Goal: Communication & Community: Answer question/provide support

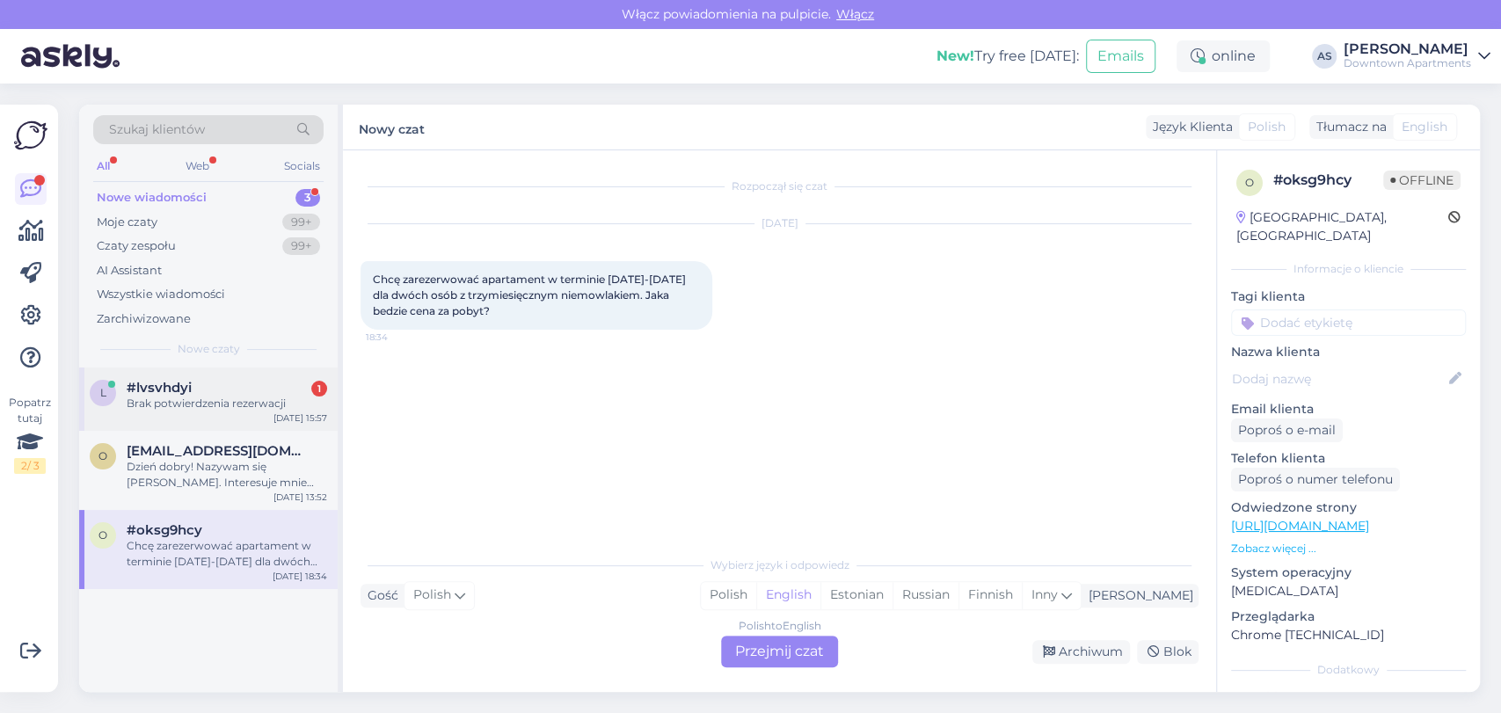
click at [193, 393] on div "#lvsvhdyi 1" at bounding box center [227, 388] width 200 height 16
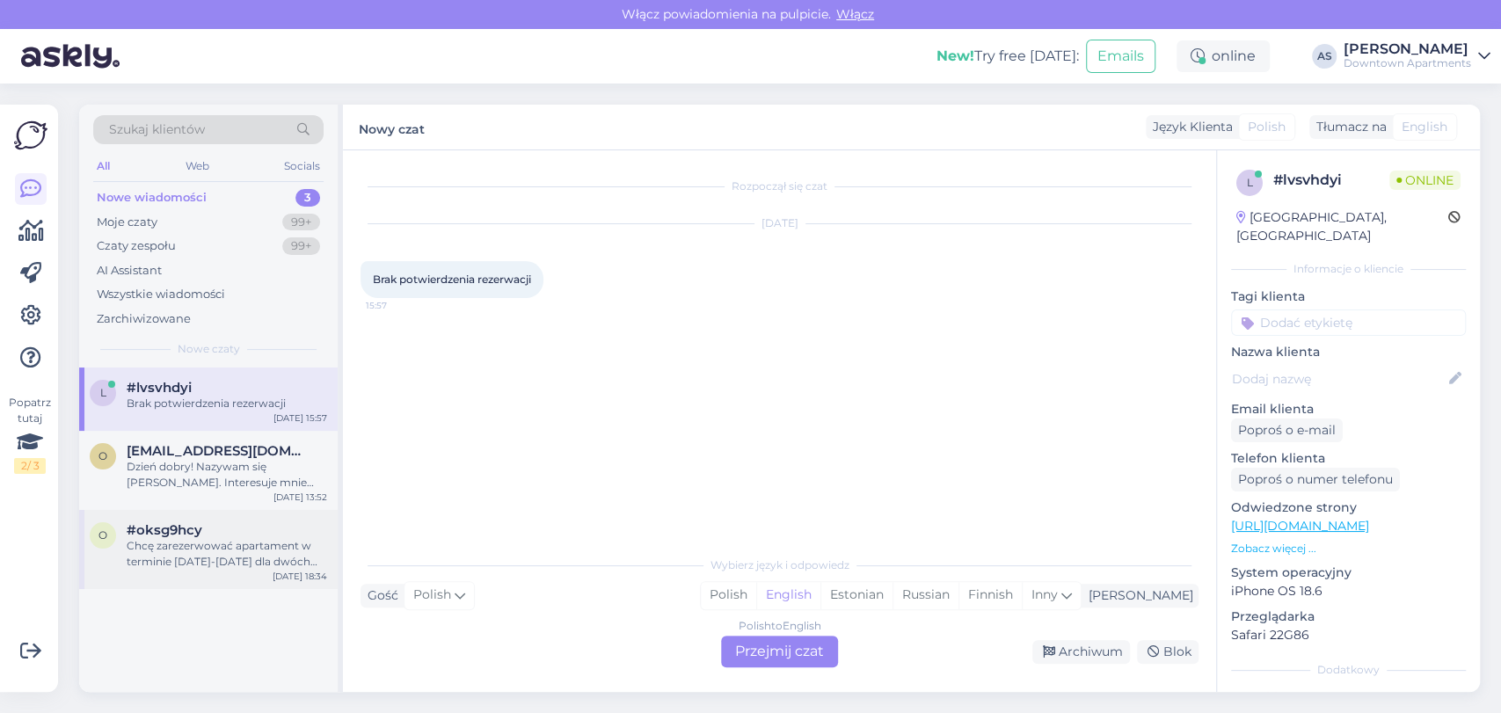
click at [200, 538] on div "Chcę zarezerwować apartament w terminie [DATE]-[DATE] dla dwóch osób z trzymies…" at bounding box center [227, 554] width 200 height 32
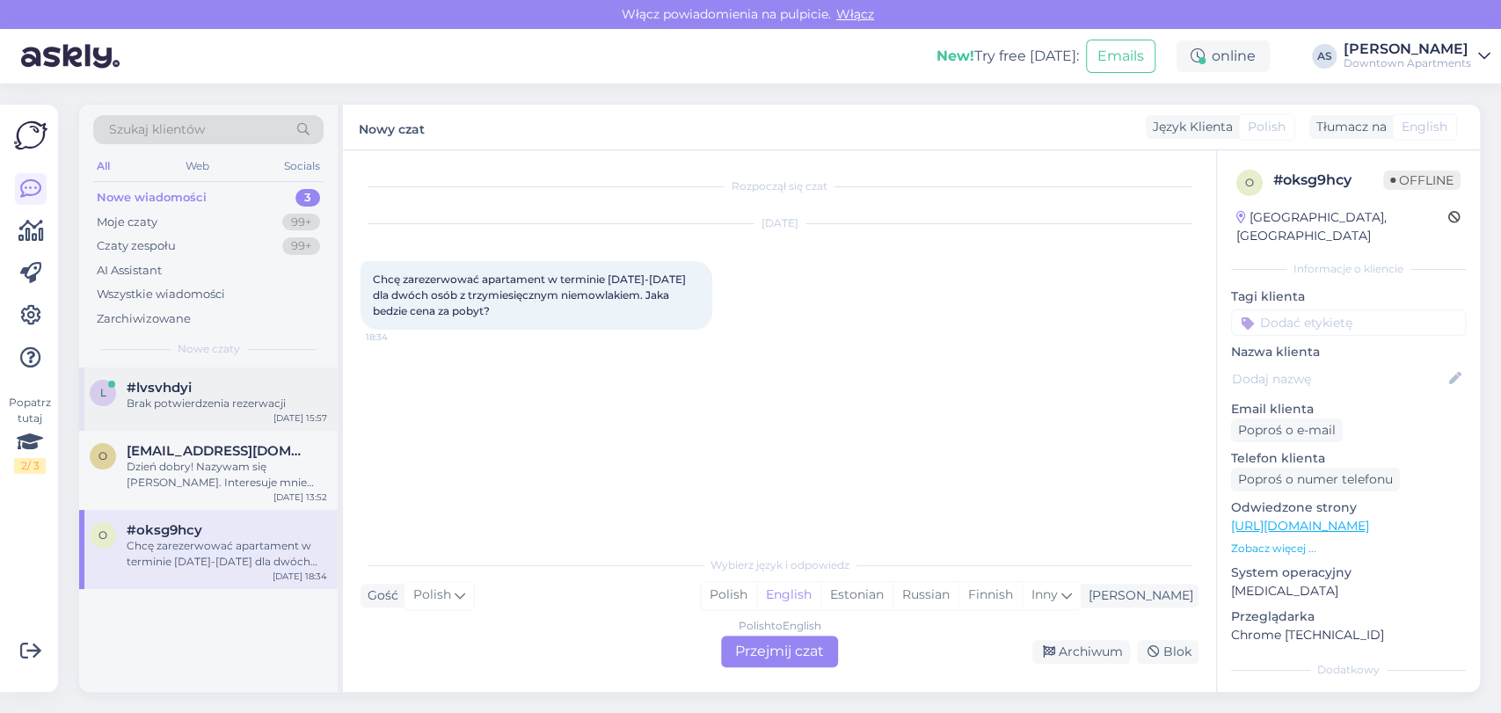
click at [229, 389] on div "#lvsvhdyi" at bounding box center [227, 388] width 200 height 16
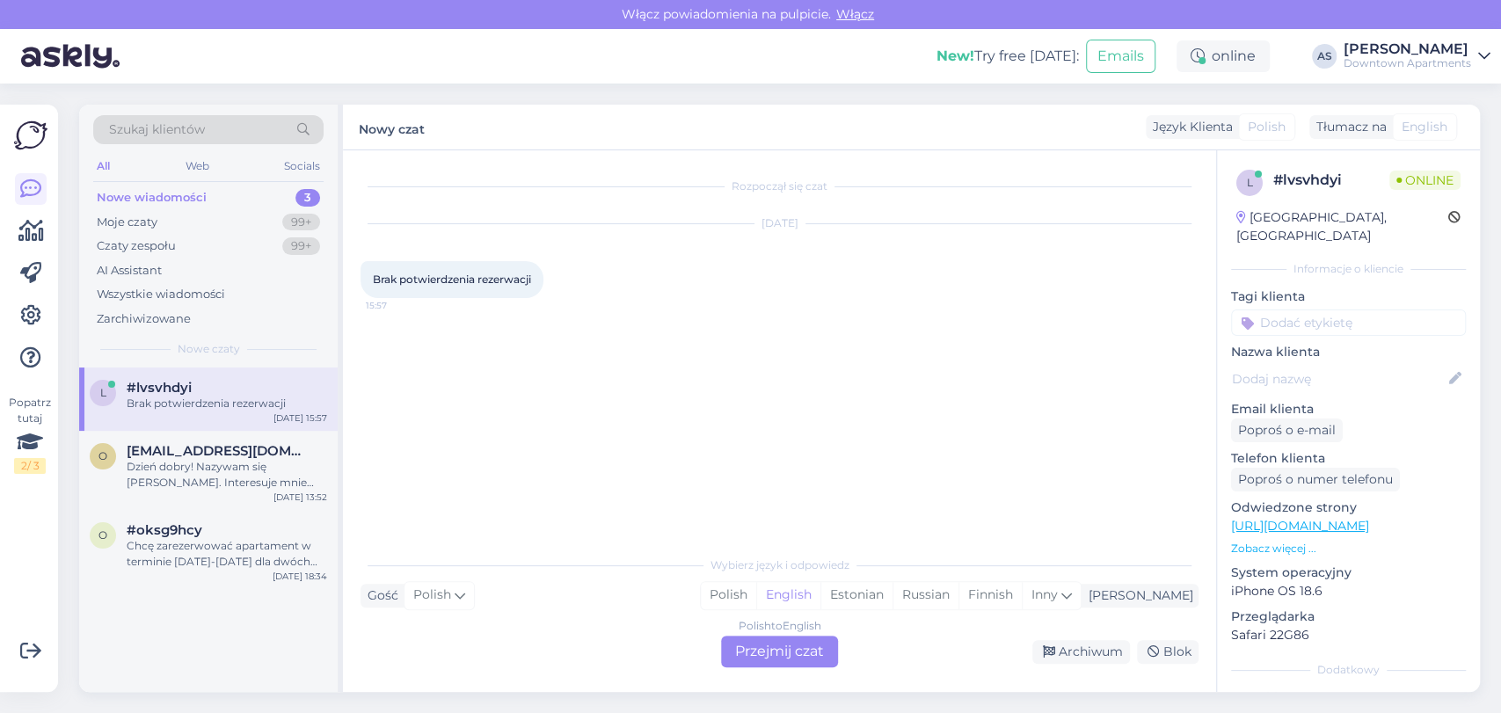
click at [746, 650] on div "Polish to English Przejmij czat" at bounding box center [779, 652] width 117 height 32
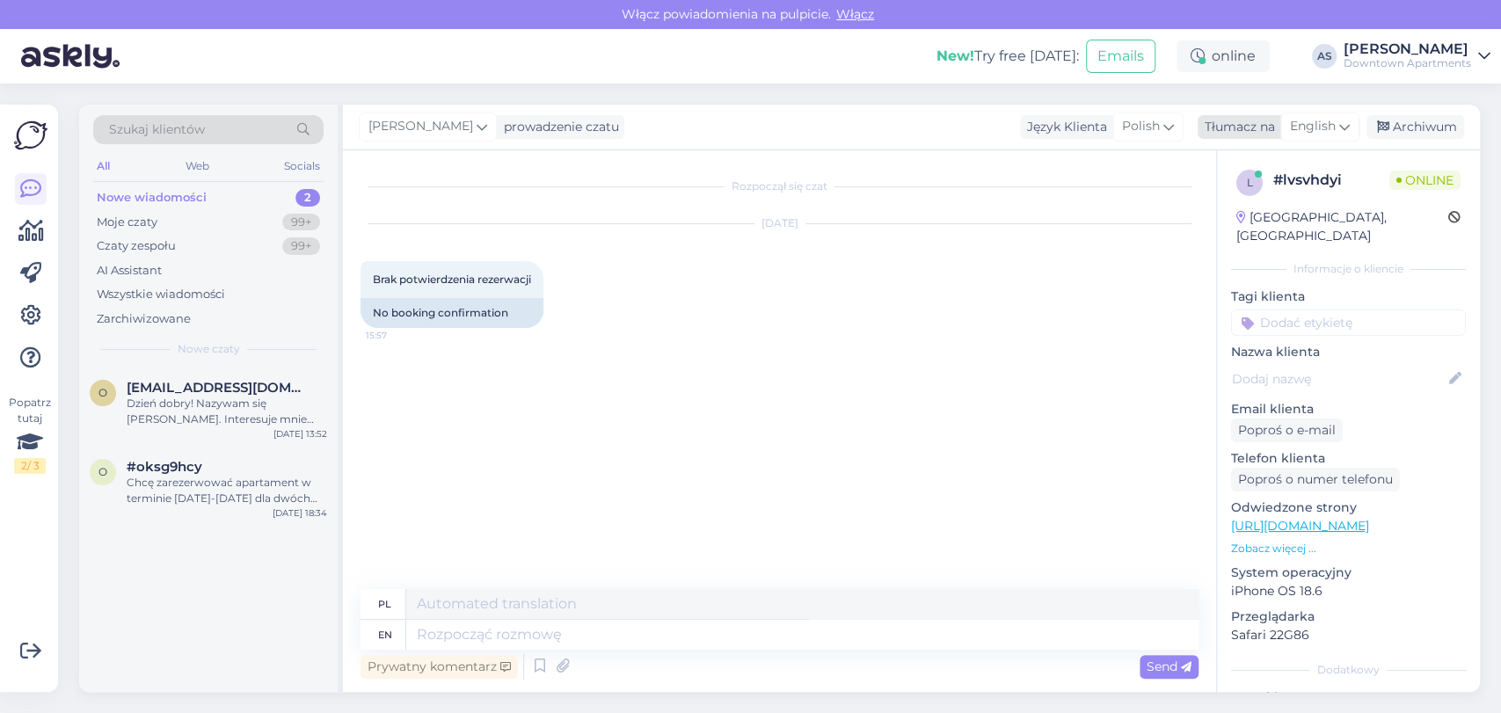
click at [1304, 126] on span "English" at bounding box center [1313, 126] width 46 height 19
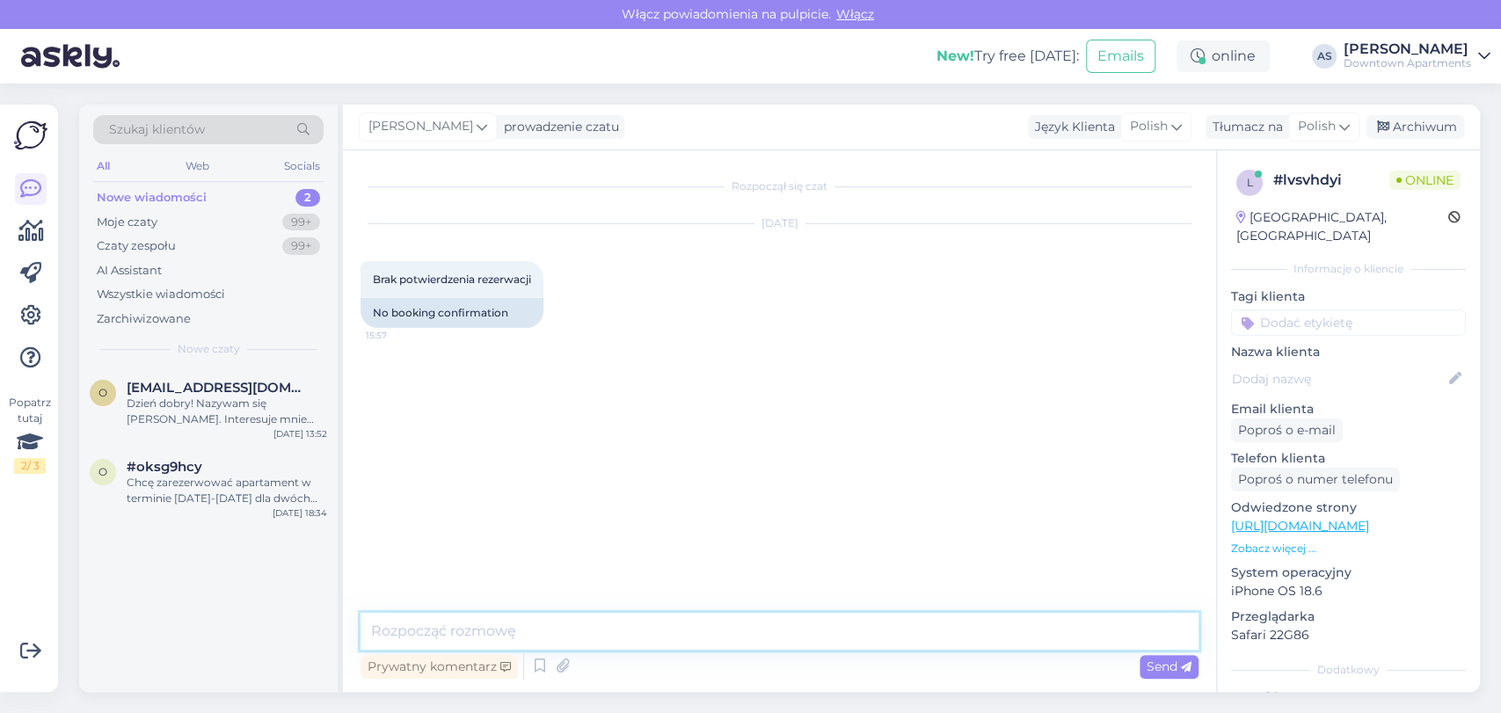
click at [909, 630] on textarea at bounding box center [780, 631] width 838 height 37
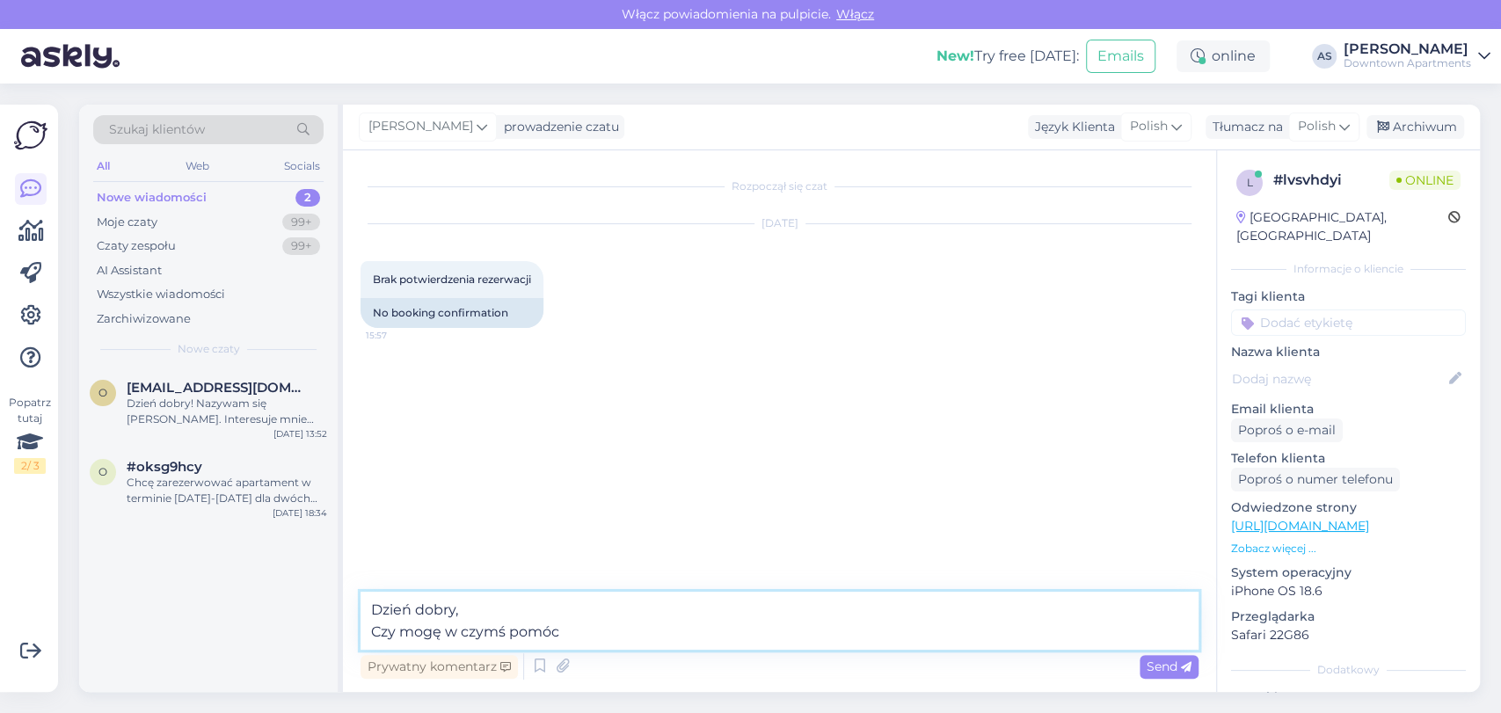
type textarea "Dzień dobry, Czy mogę w czymś pomóc?"
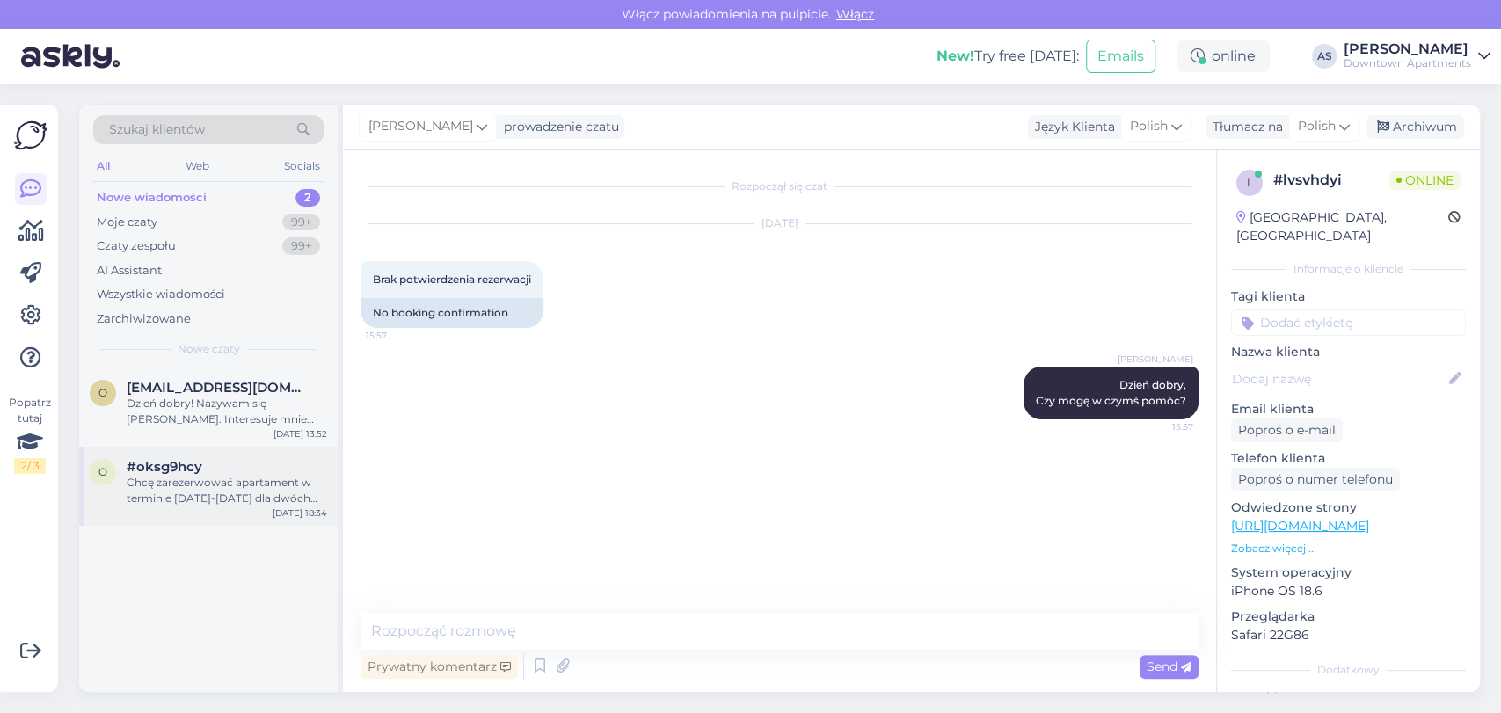
click at [116, 499] on div "o #oksg9hcy Chcę zarezerwować apartament w terminie [DATE]-[DATE] dla dwóch osó…" at bounding box center [208, 482] width 237 height 47
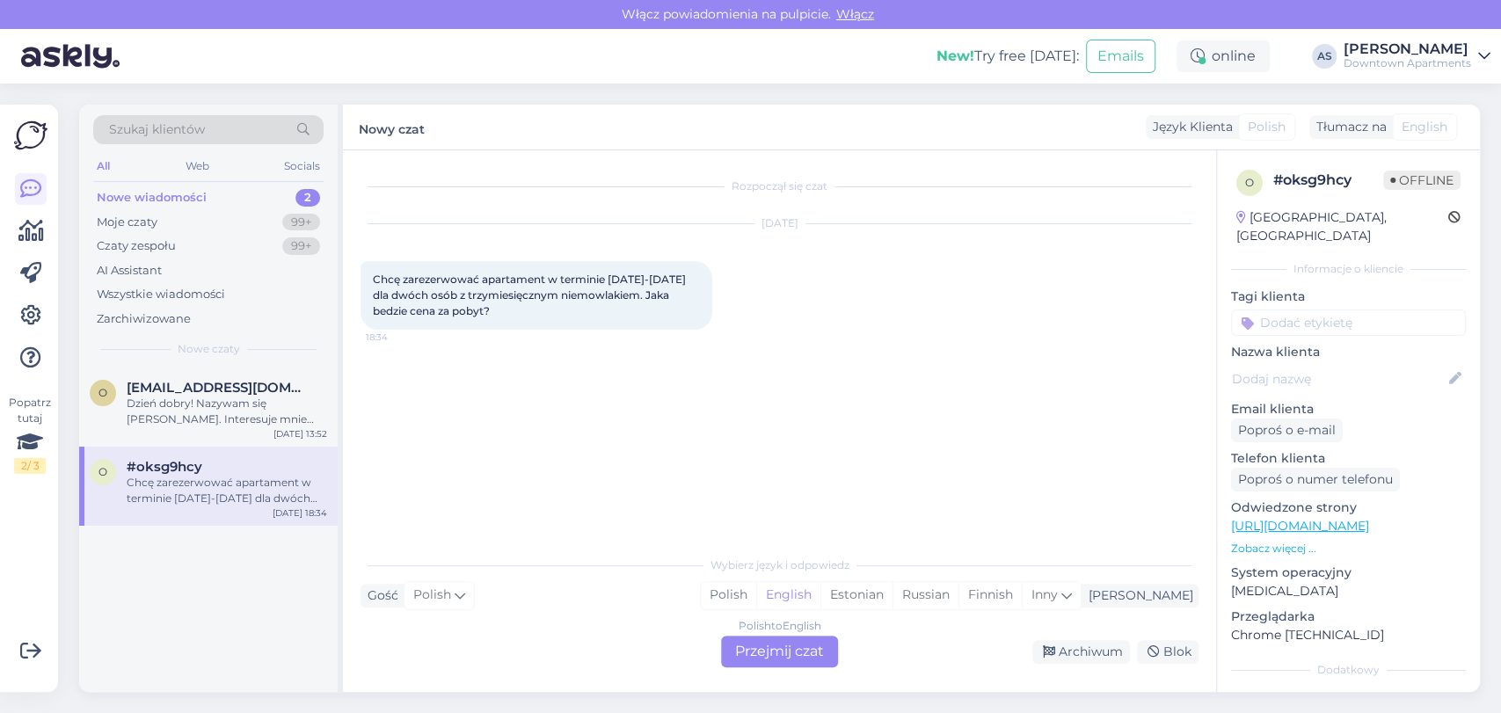
click at [765, 646] on div "Polish to English Przejmij czat" at bounding box center [779, 652] width 117 height 32
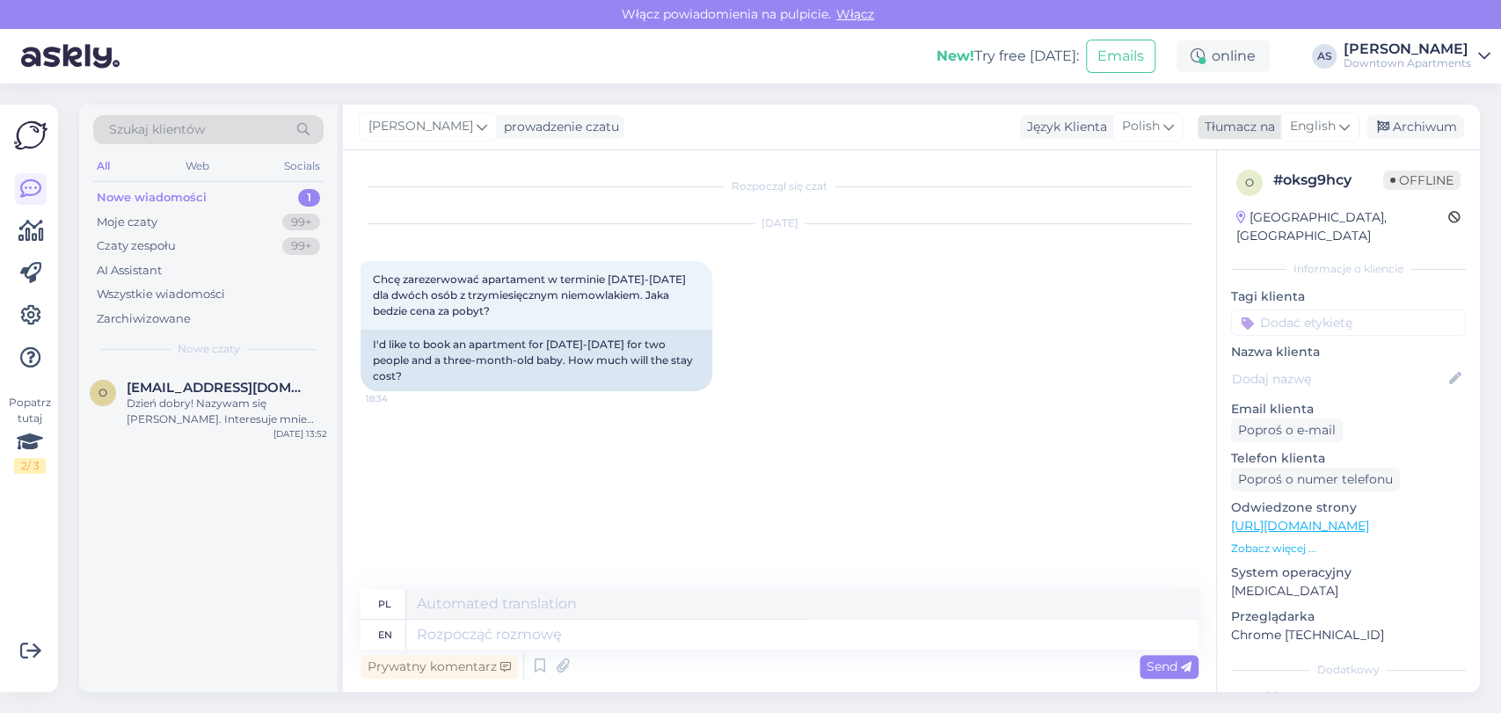
click at [1321, 115] on div "English" at bounding box center [1319, 127] width 79 height 28
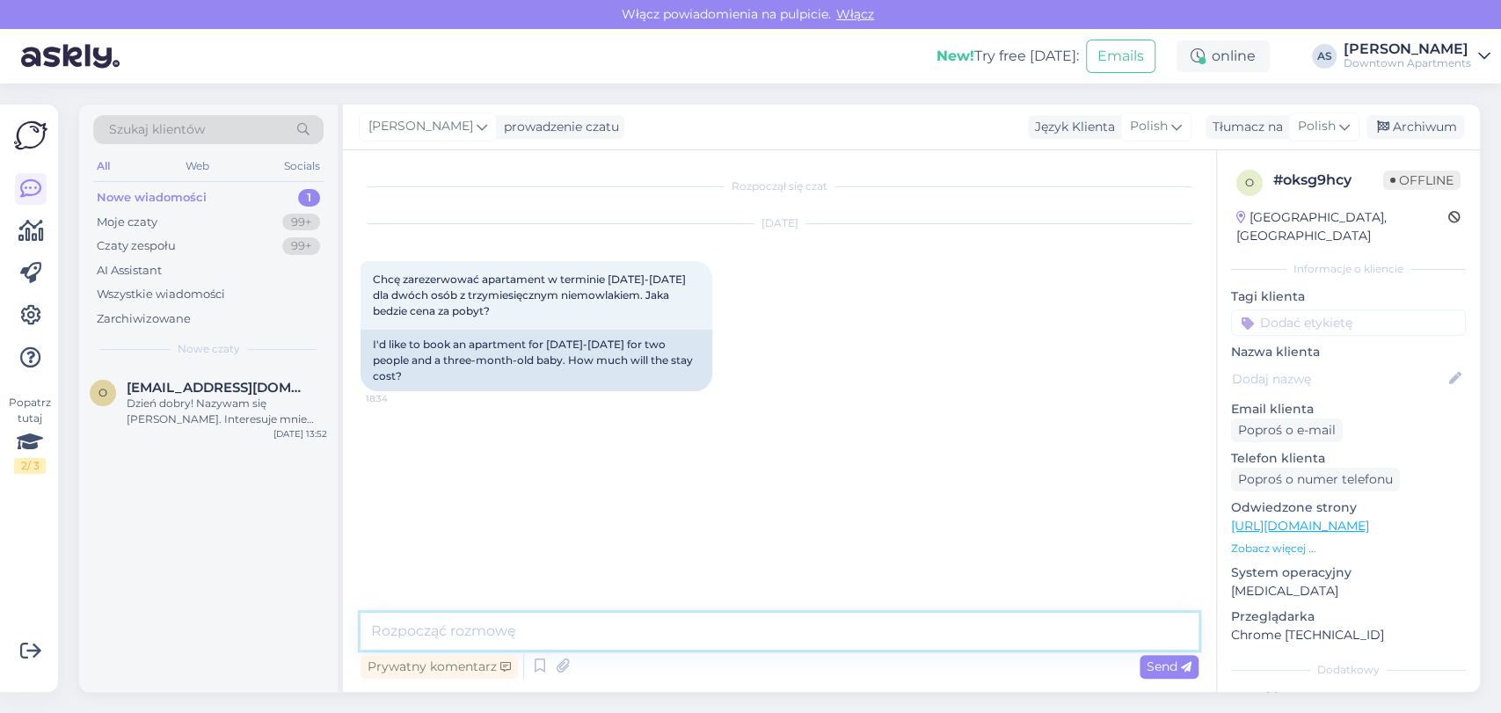
click at [906, 631] on textarea at bounding box center [780, 631] width 838 height 37
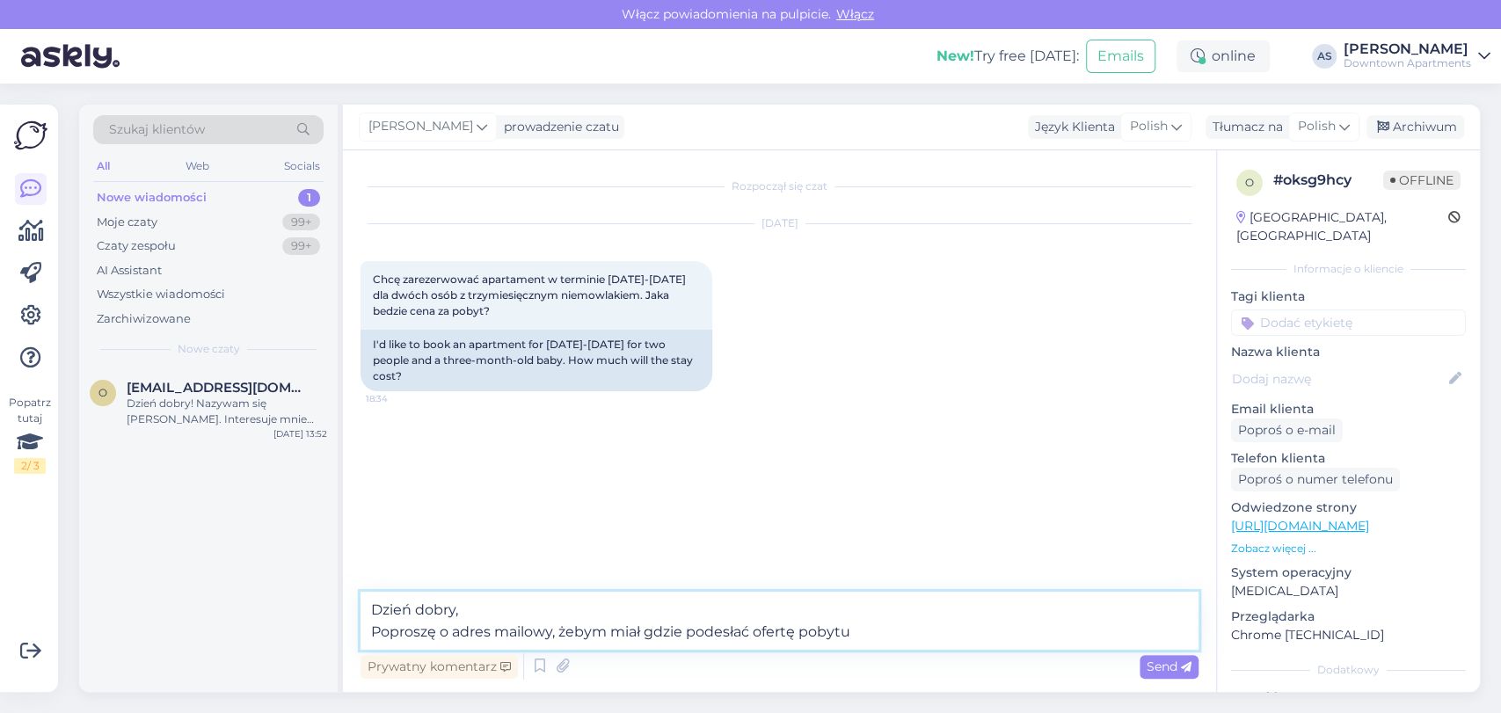
type textarea "Dzień dobry, Poproszę o adres mailowy, żebym miał gdzie podesłać ofertę pobytu."
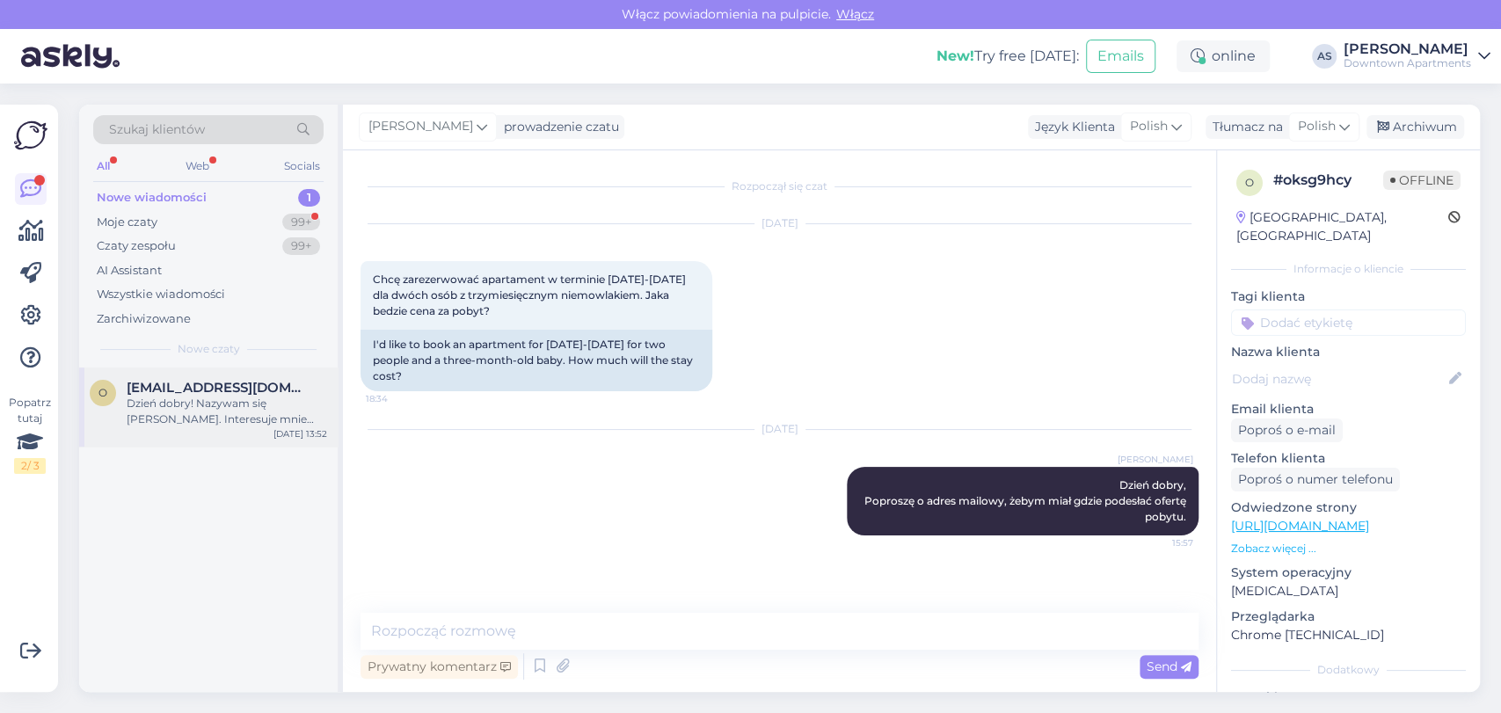
click at [228, 431] on div "o [EMAIL_ADDRESS][DOMAIN_NAME] Dzień dobry! Nazywam się [PERSON_NAME]. Interesu…" at bounding box center [208, 407] width 259 height 79
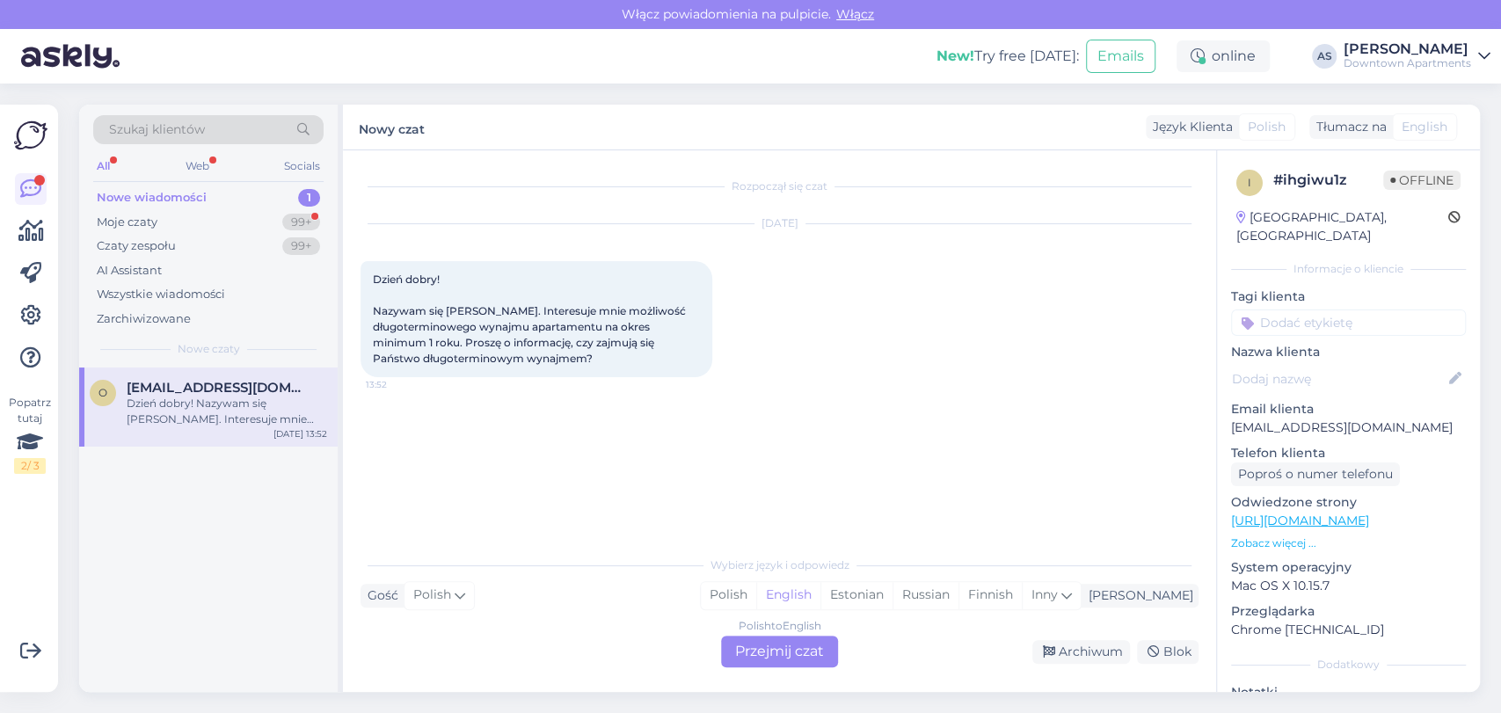
click at [780, 645] on div "Polish to English Przejmij czat" at bounding box center [779, 652] width 117 height 32
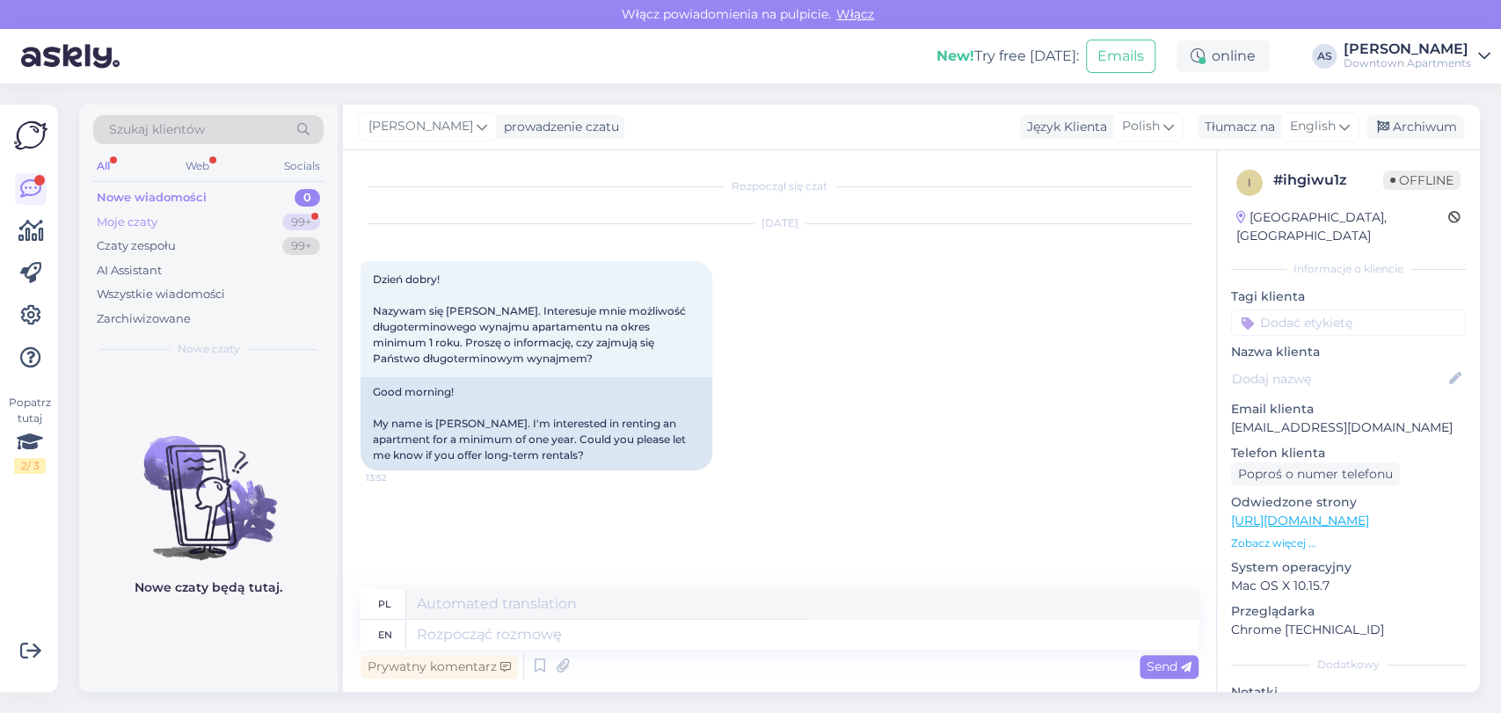
click at [242, 227] on div "Moje czaty 99+" at bounding box center [208, 222] width 230 height 25
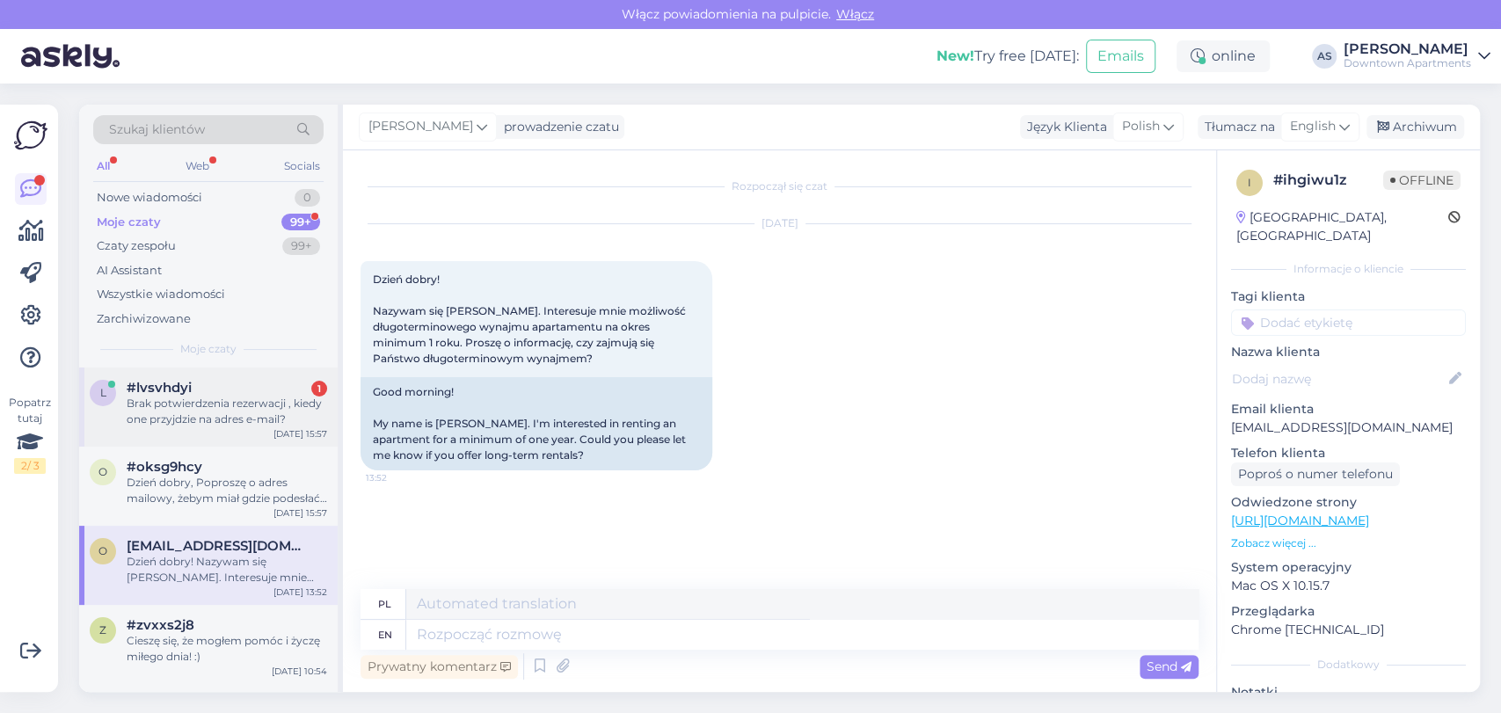
click at [156, 401] on div "Brak potwierdzenia rezerwacji , kiedy one przyjdzie na adres e-mail?" at bounding box center [227, 412] width 200 height 32
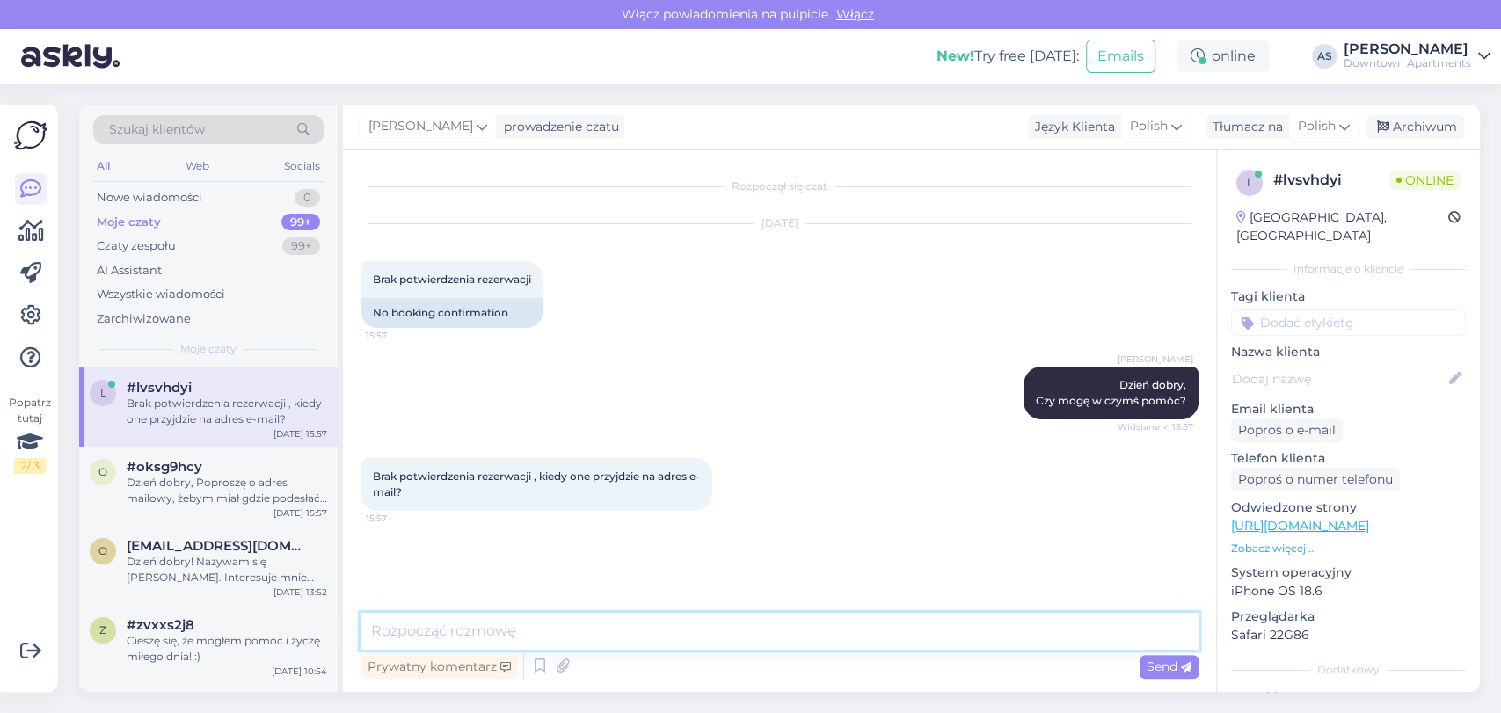
click at [761, 627] on textarea at bounding box center [780, 631] width 838 height 37
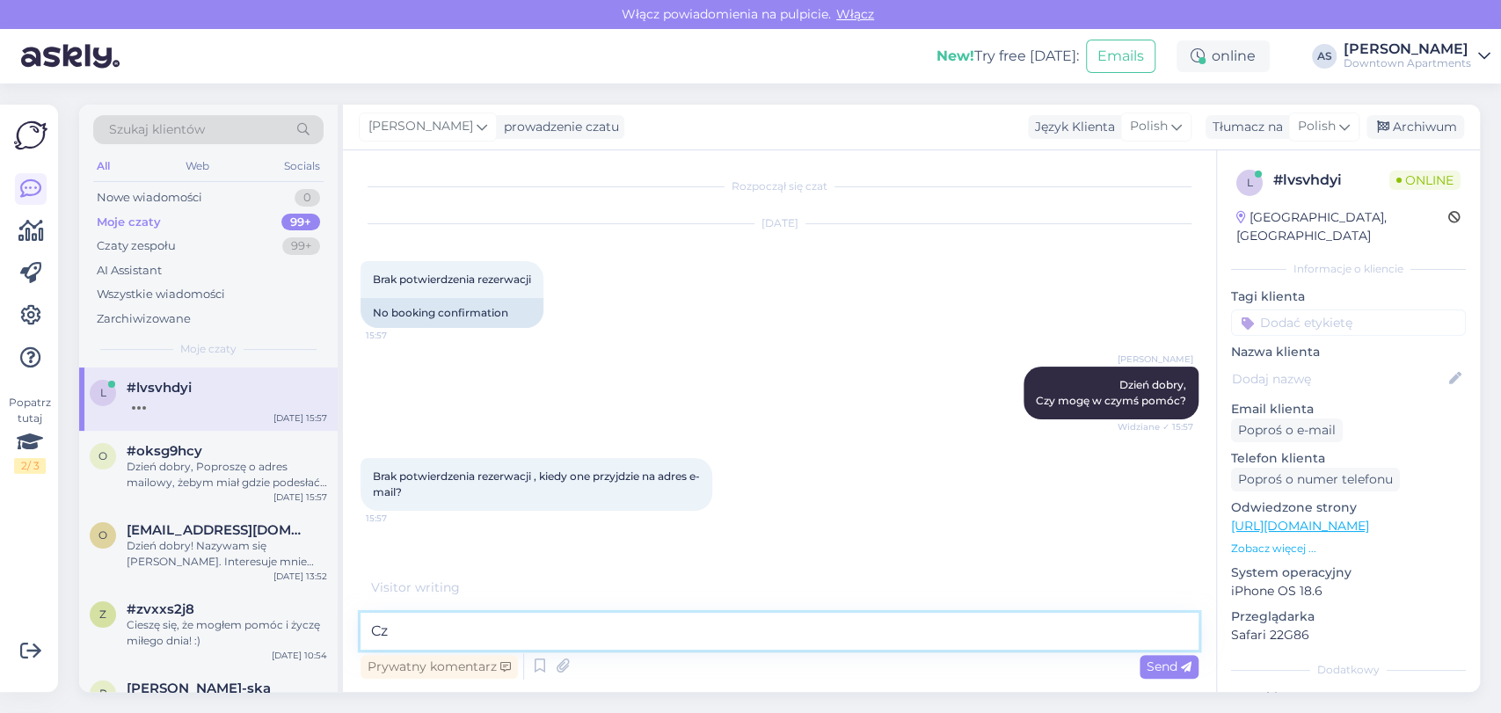
type textarea "C"
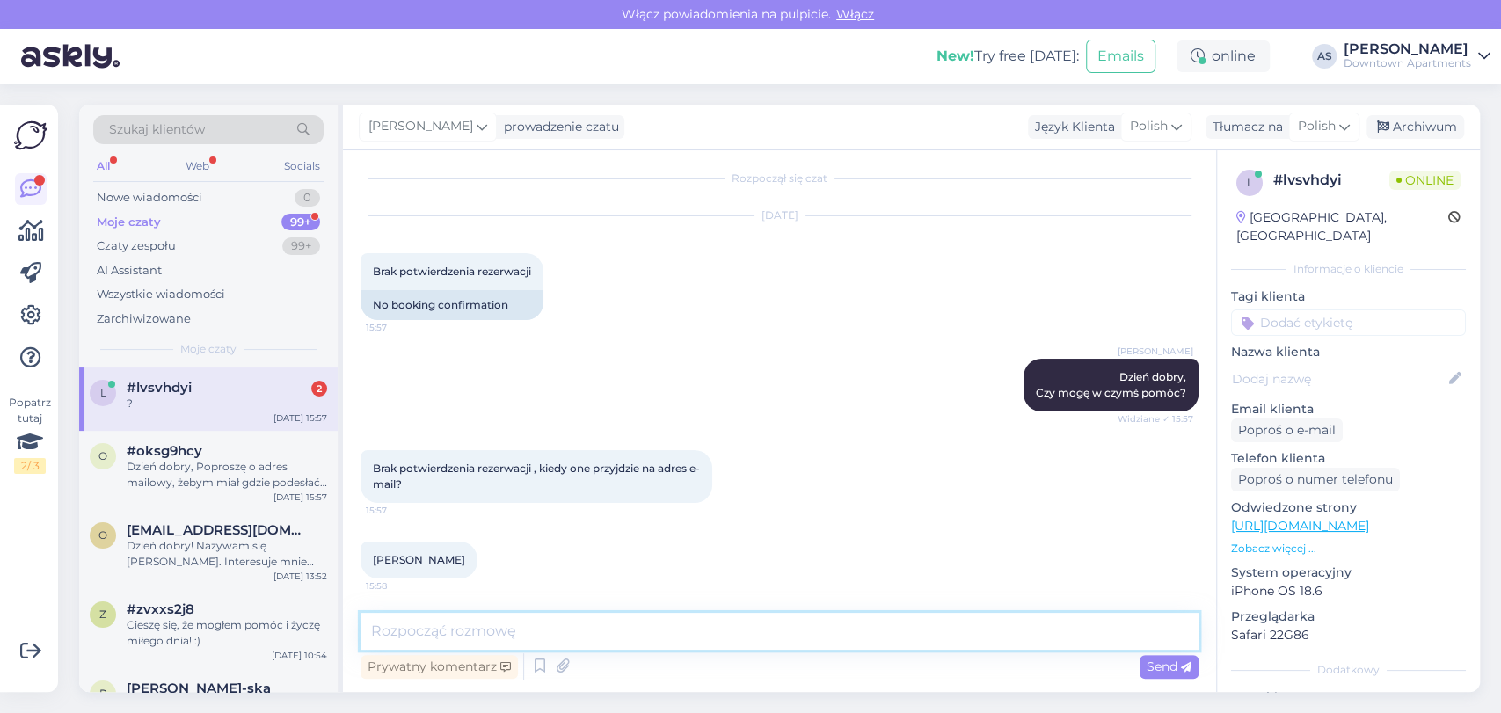
scroll to position [84, 0]
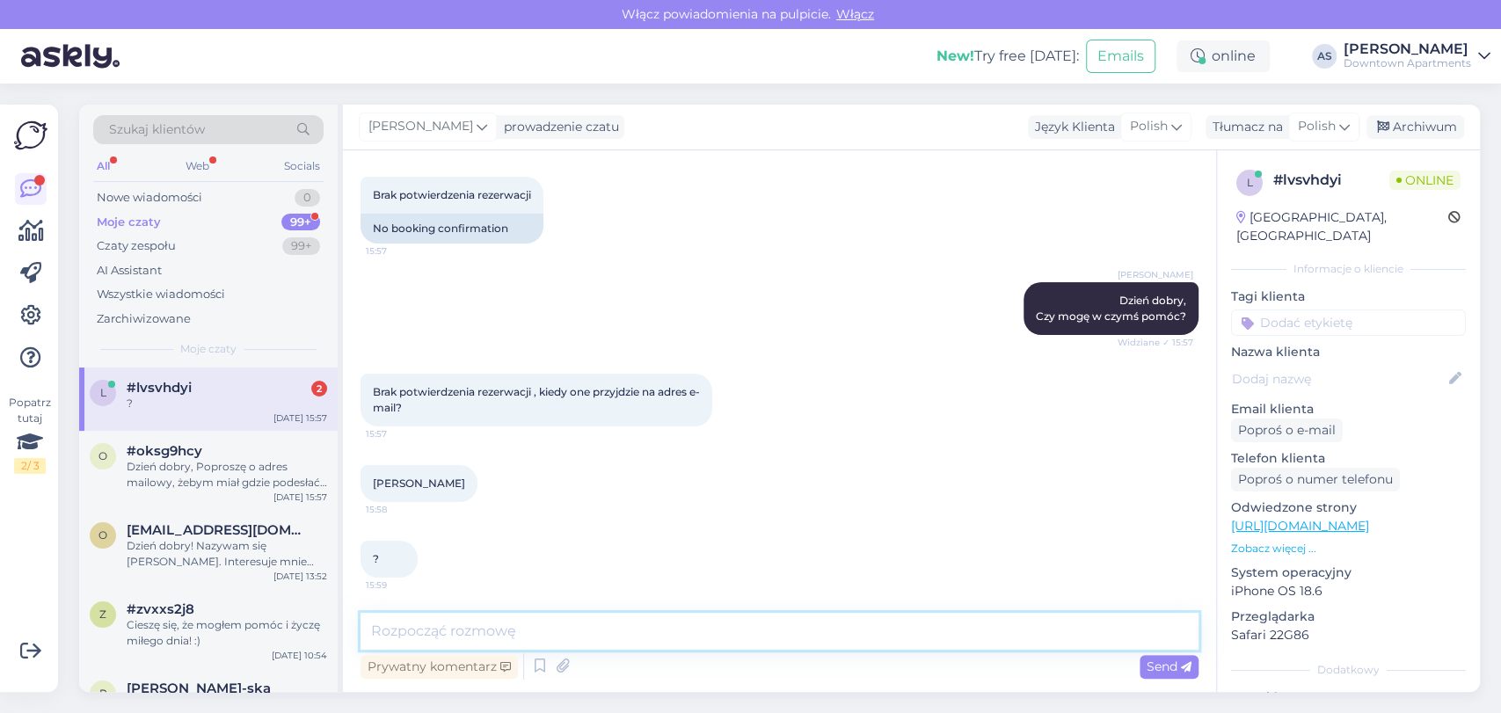
click at [533, 633] on textarea at bounding box center [780, 631] width 838 height 37
paste textarea "[EMAIL_ADDRESS][DOMAIN_NAME]"
click at [405, 632] on textarea "Czy w rezerwacji został podany prawidłowy adres mailowy? W tej rezerwacji widzę…" at bounding box center [780, 631] width 838 height 37
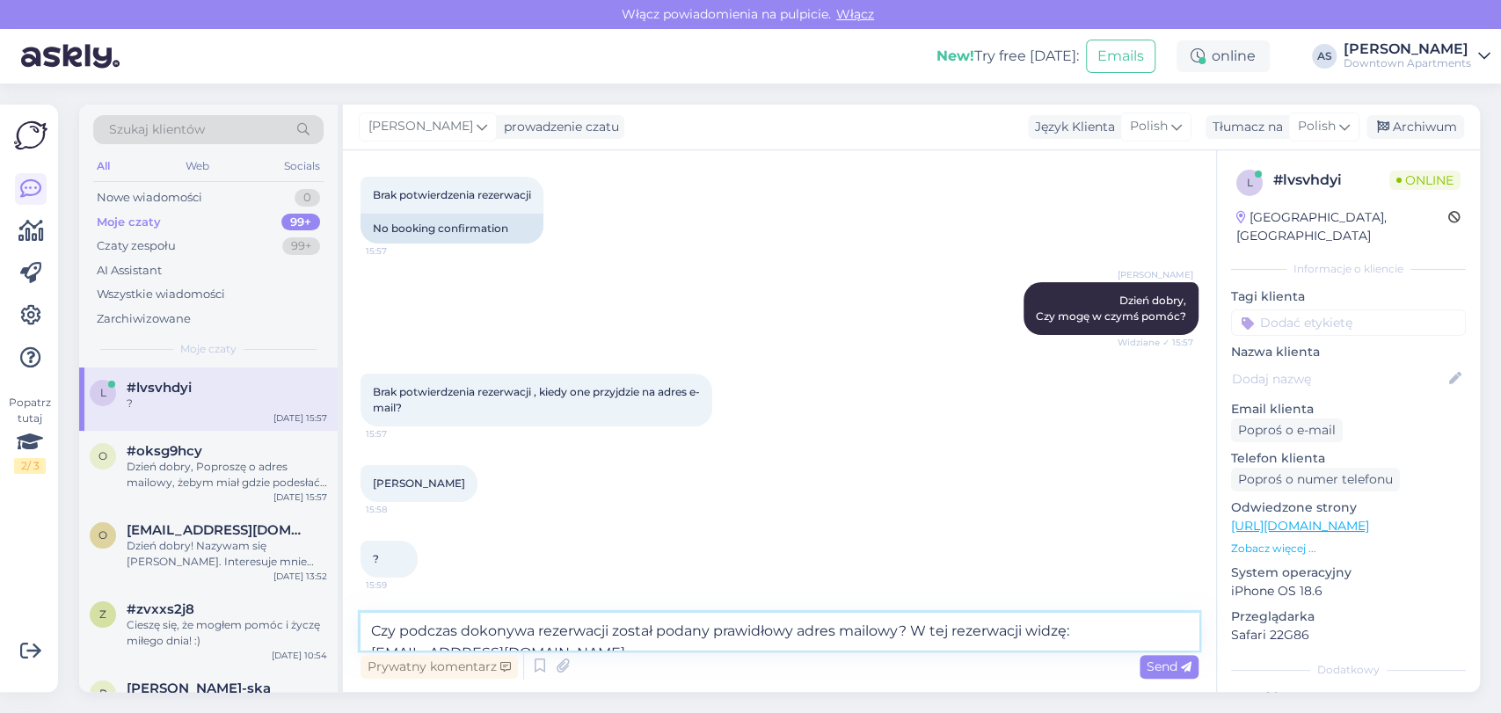
scroll to position [103, 0]
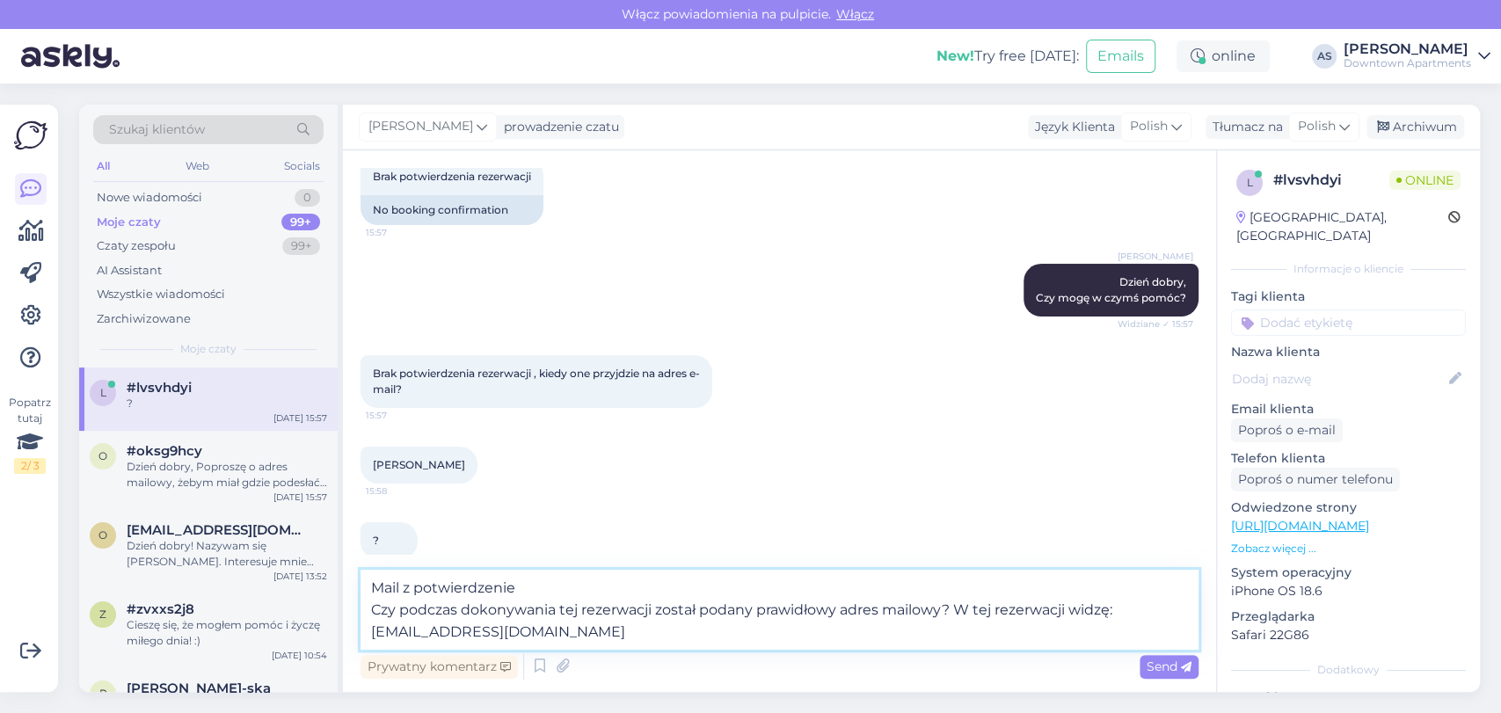
click at [552, 589] on textarea "Mail z potwierdzenie Czy podczas dokonywania tej rezerwacji został podany prawi…" at bounding box center [780, 610] width 838 height 80
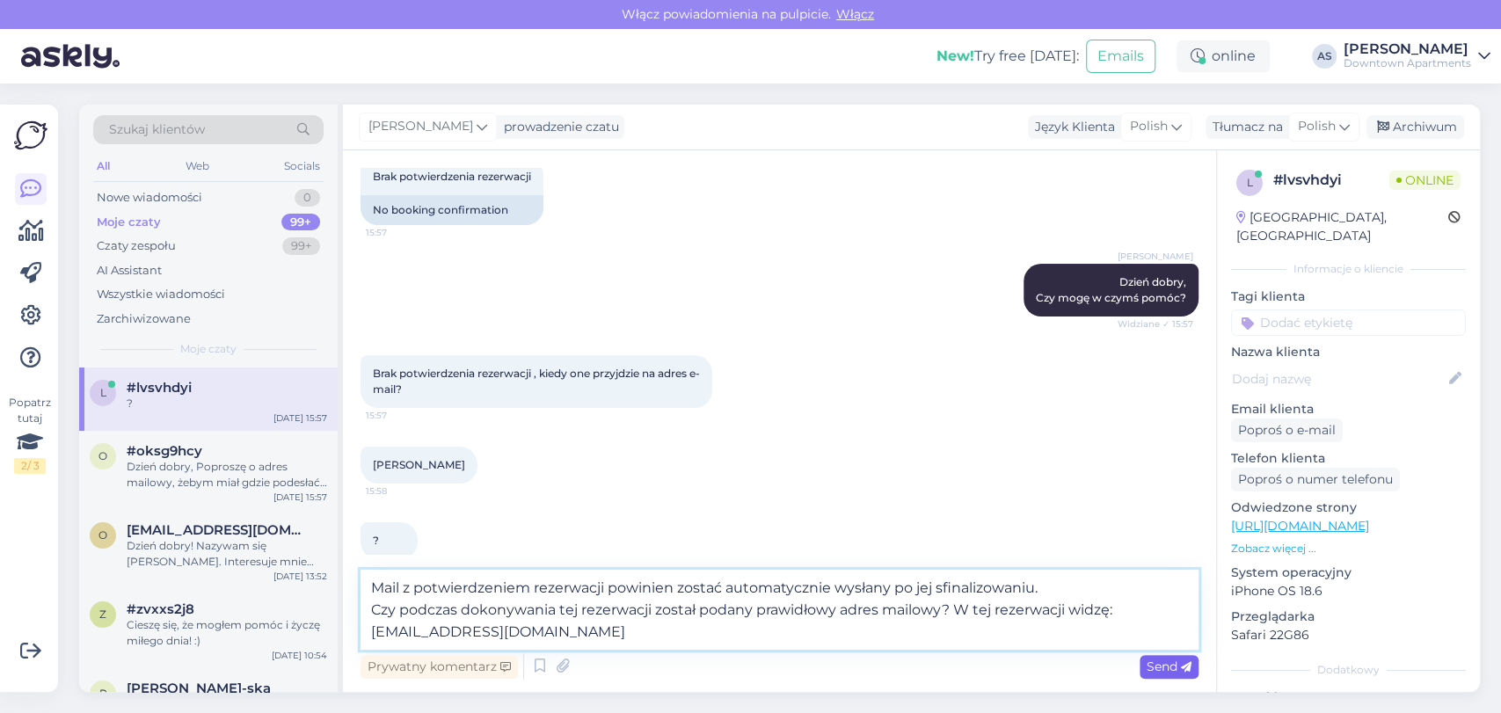
type textarea "Mail z potwierdzeniem rezerwacji powinien zostać automatycznie wysłany po jej s…"
click at [1184, 674] on div "Send" at bounding box center [1169, 667] width 59 height 24
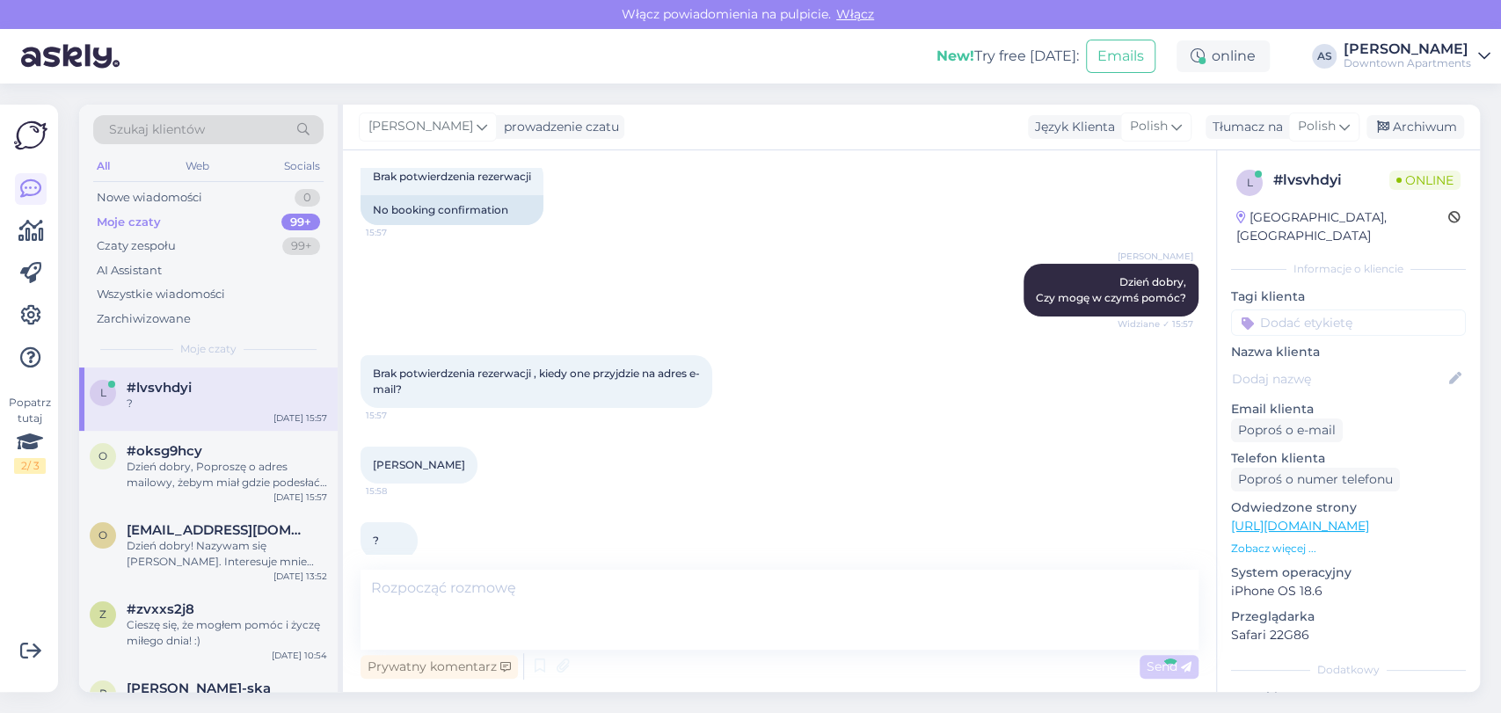
scroll to position [223, 0]
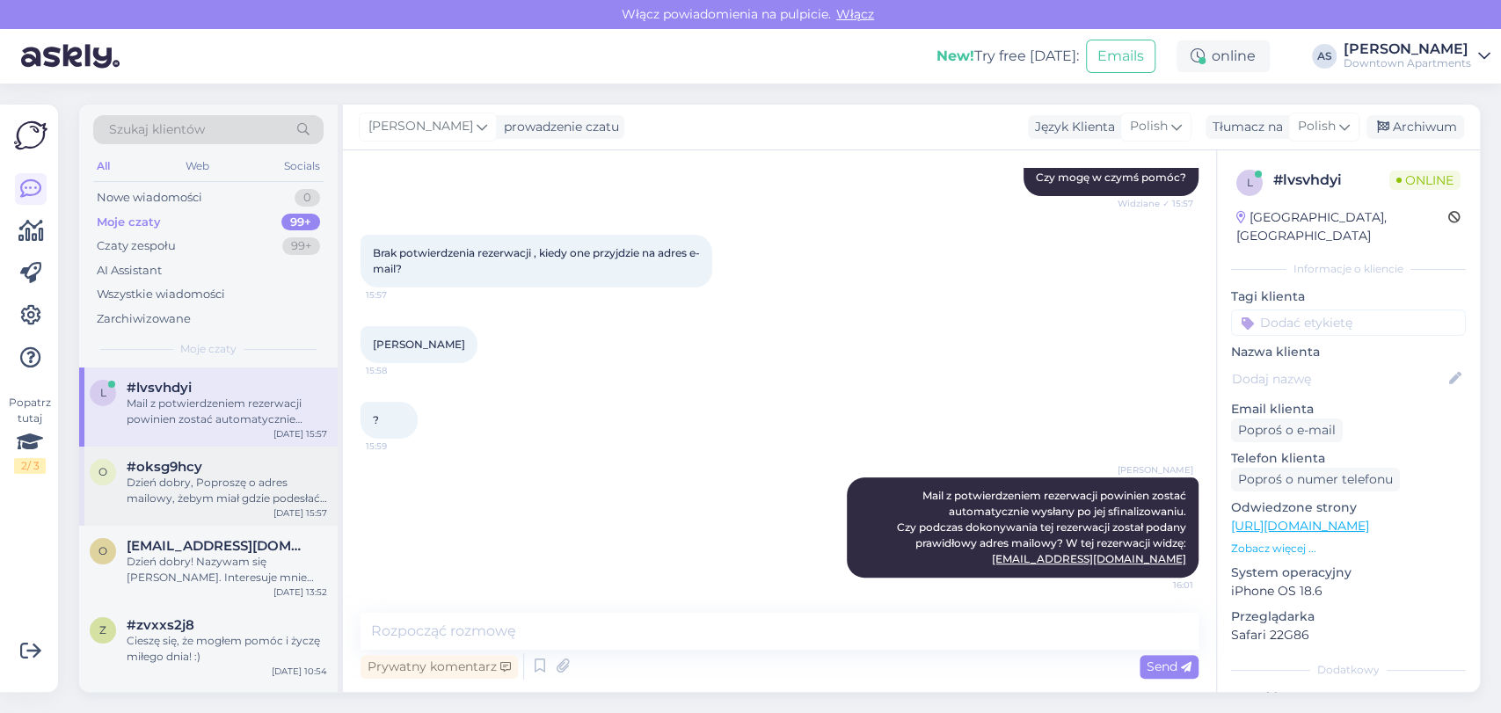
click at [211, 491] on div "Dzień dobry, Poproszę o adres mailowy, żebym miał gdzie podesłać ofertę pobytu." at bounding box center [227, 491] width 200 height 32
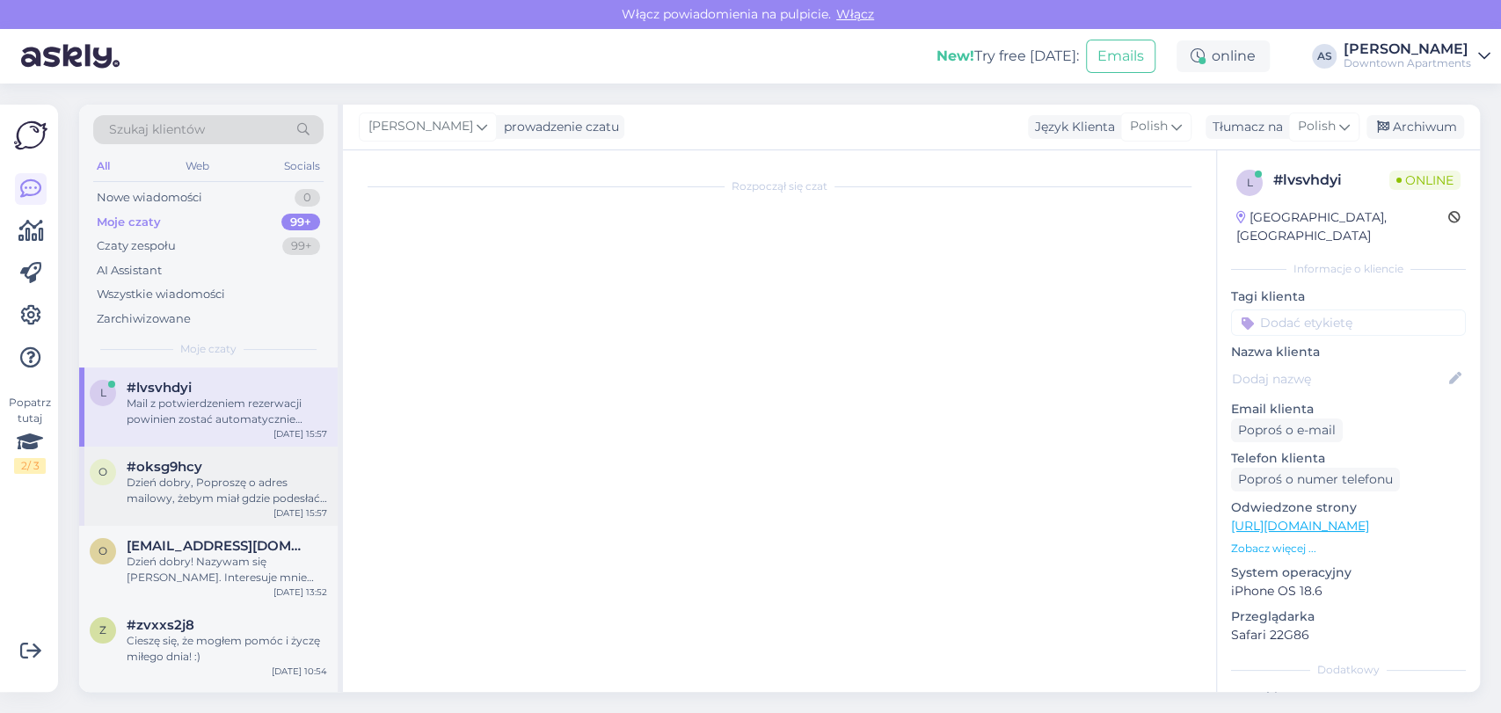
scroll to position [0, 0]
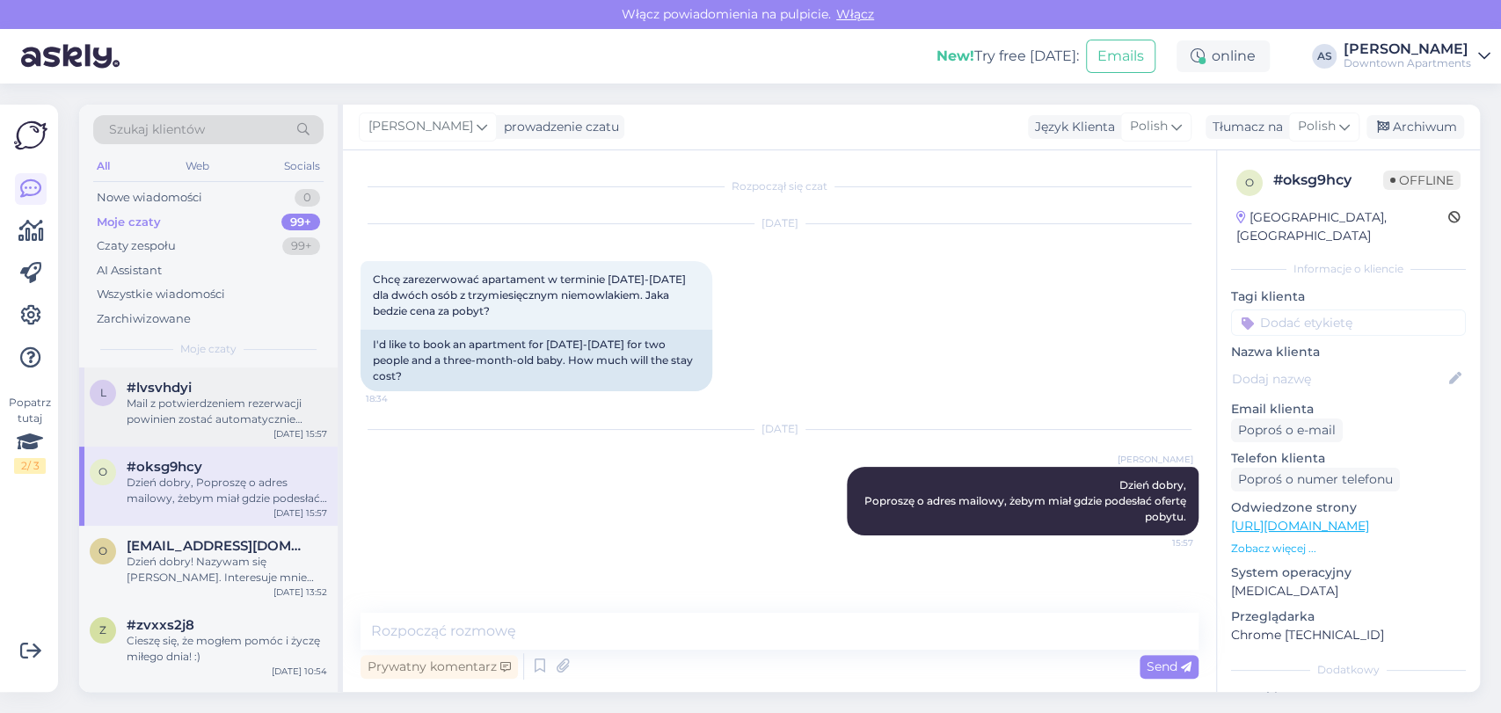
click at [259, 380] on div "#lvsvhdyi" at bounding box center [227, 388] width 200 height 16
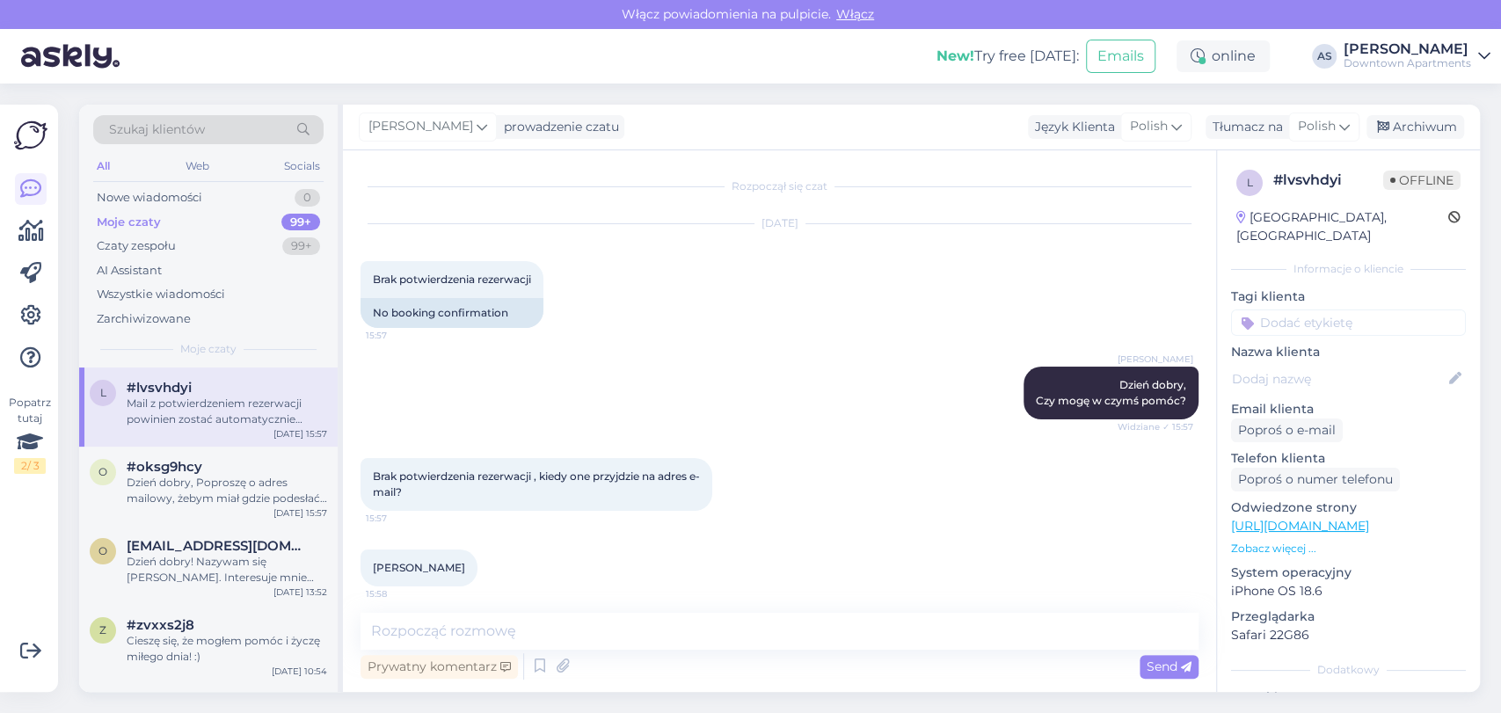
scroll to position [223, 0]
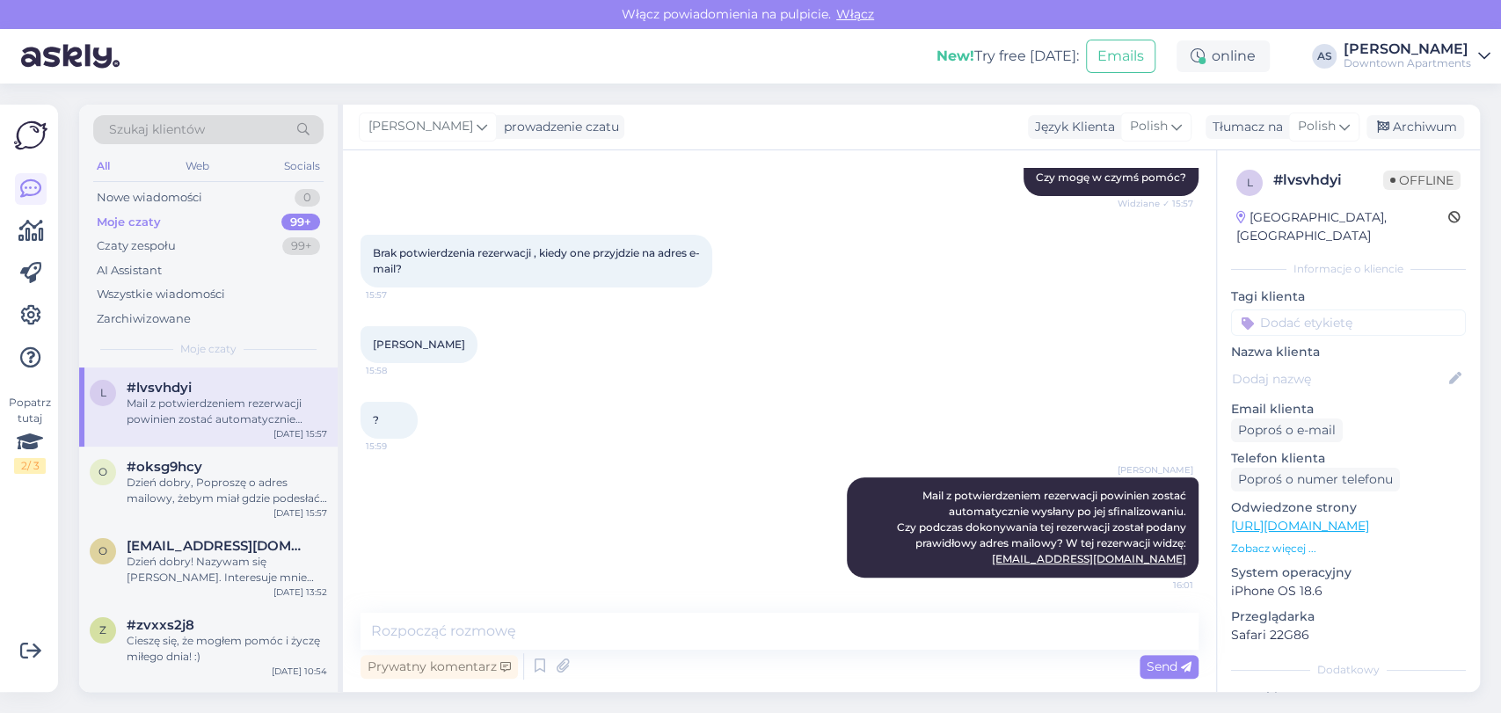
click at [1461, 56] on div "Downtown Apartments" at bounding box center [1407, 63] width 127 height 14
click at [1305, 183] on div "Wyloguj" at bounding box center [1353, 180] width 274 height 32
